Goal: Find specific page/section: Find specific page/section

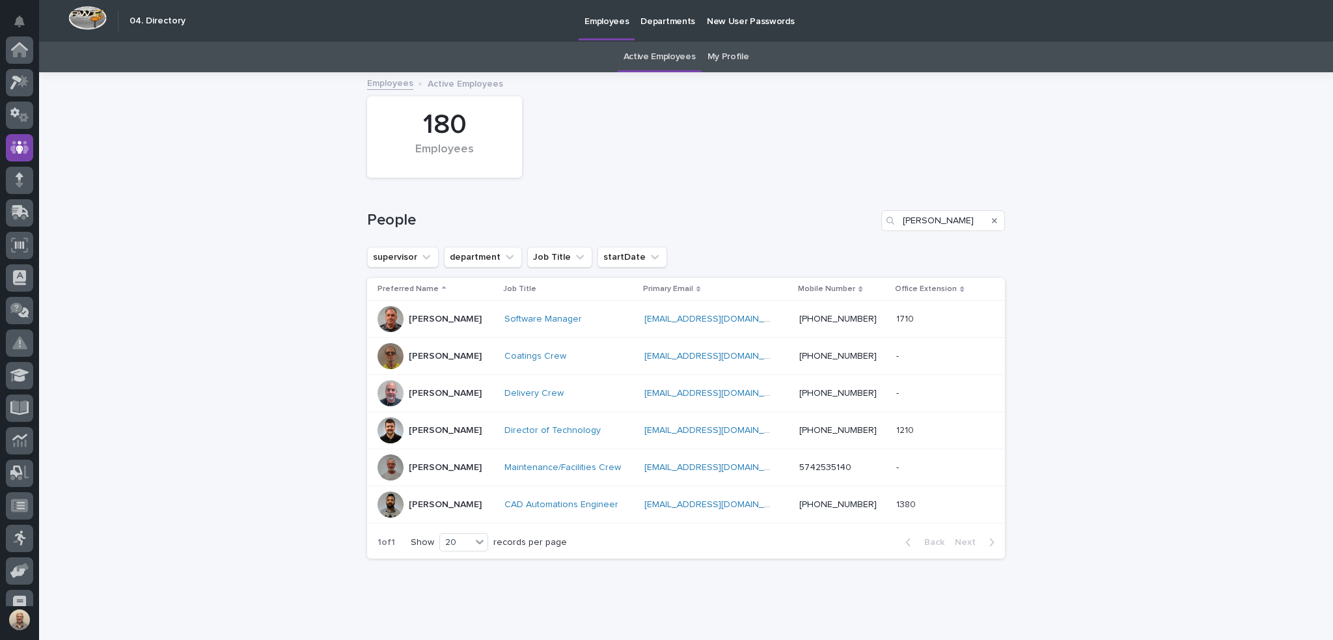
scroll to position [98, 0]
click at [922, 215] on input "[PERSON_NAME]" at bounding box center [943, 220] width 124 height 21
click at [921, 215] on input "[PERSON_NAME]" at bounding box center [943, 220] width 124 height 21
click at [917, 221] on input "[PERSON_NAME]" at bounding box center [943, 220] width 124 height 21
click at [916, 221] on input "[PERSON_NAME]" at bounding box center [943, 220] width 124 height 21
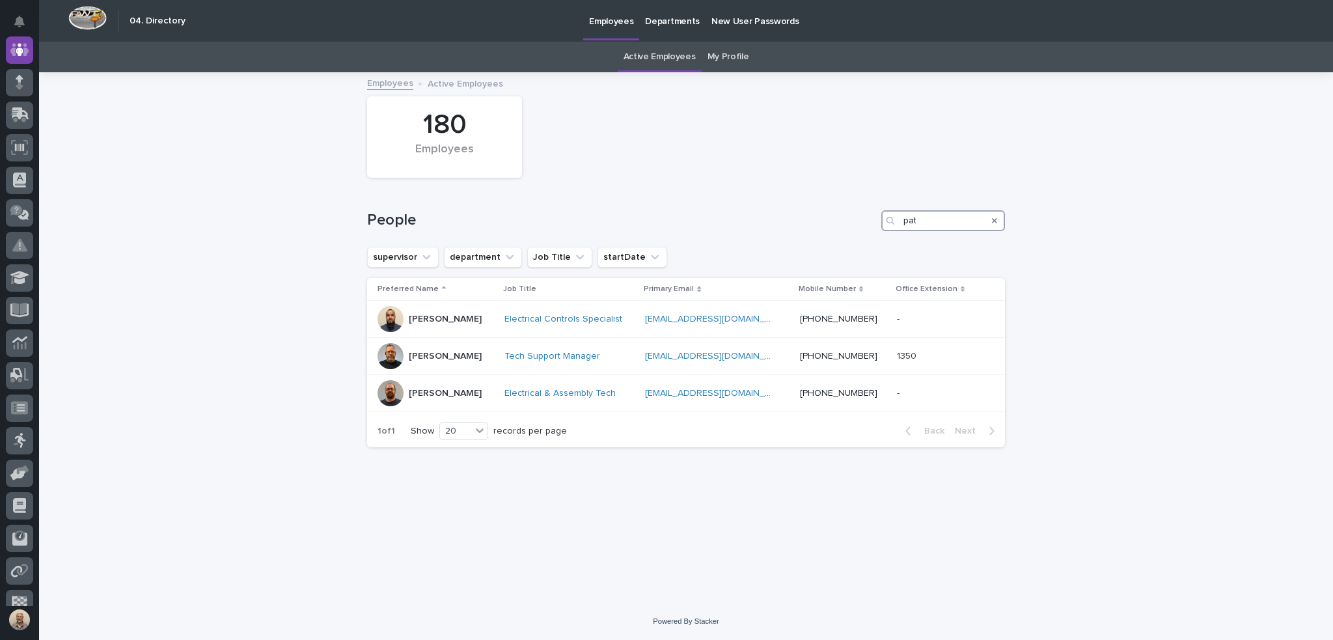
click at [921, 220] on input "pat" at bounding box center [943, 220] width 124 height 21
type input "[PERSON_NAME]"
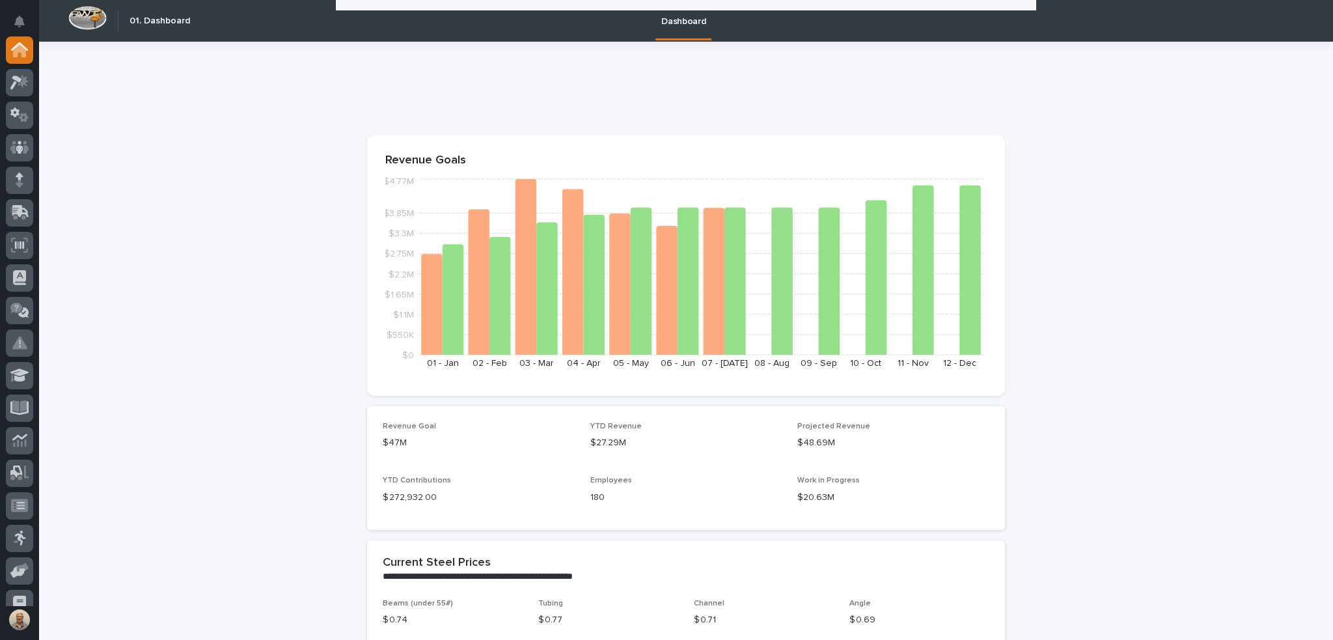
scroll to position [846, 0]
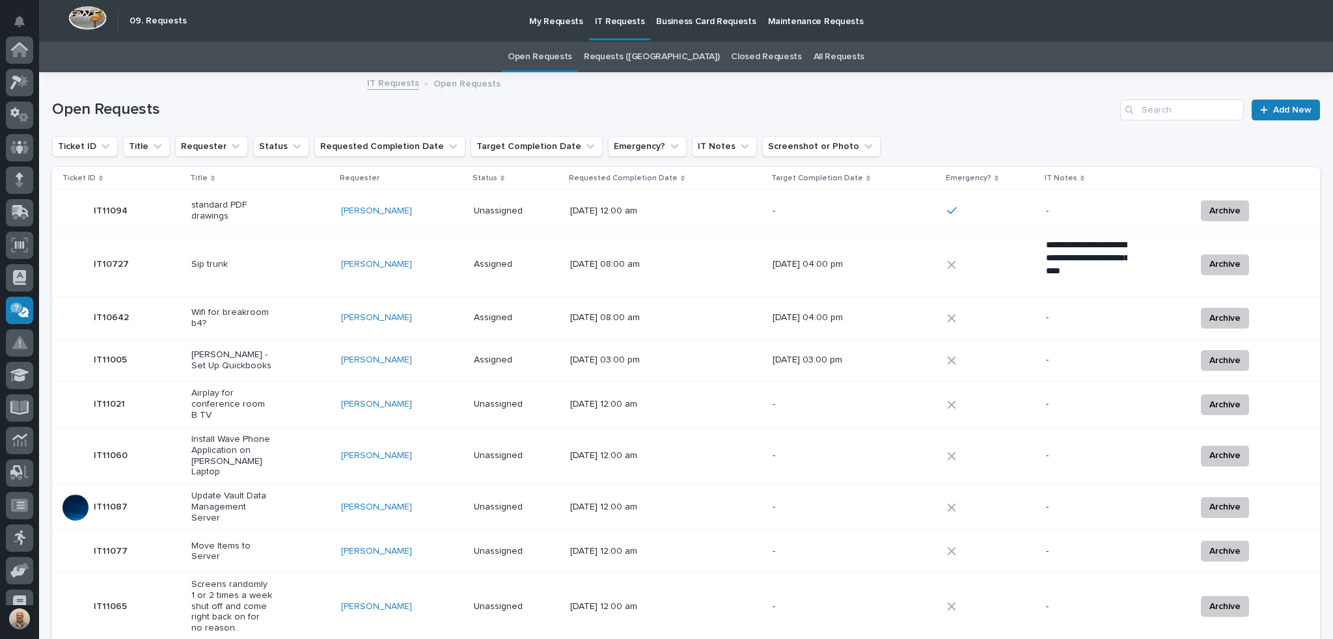
scroll to position [146, 0]
